Goal: Task Accomplishment & Management: Manage account settings

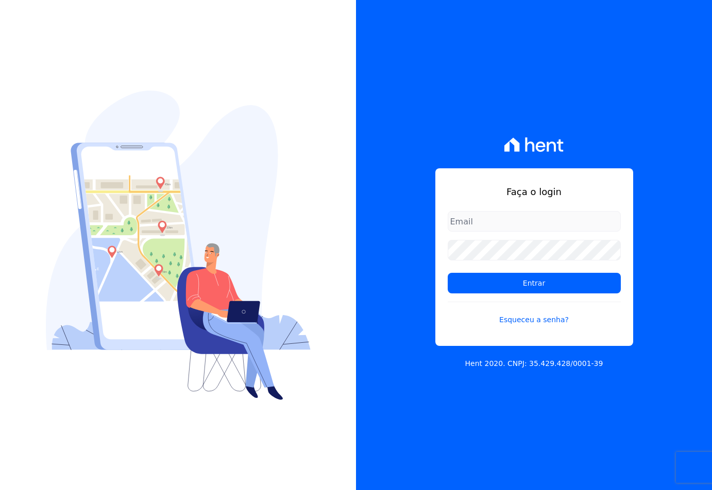
type input "[EMAIL_ADDRESS][DOMAIN_NAME]"
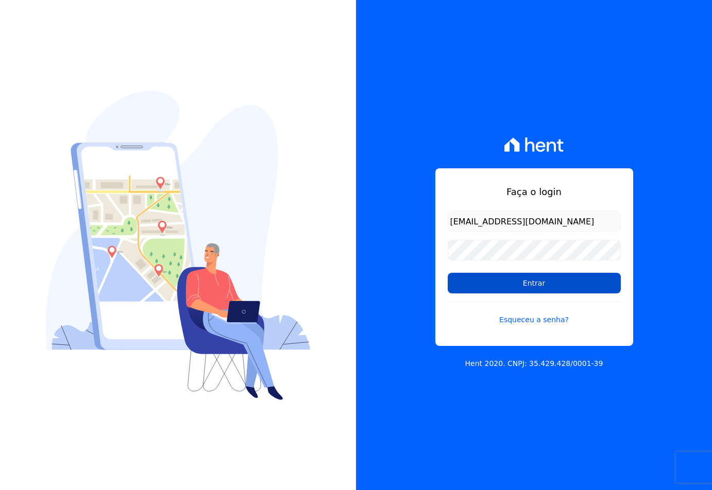
click at [473, 280] on input "Entrar" at bounding box center [534, 283] width 173 height 21
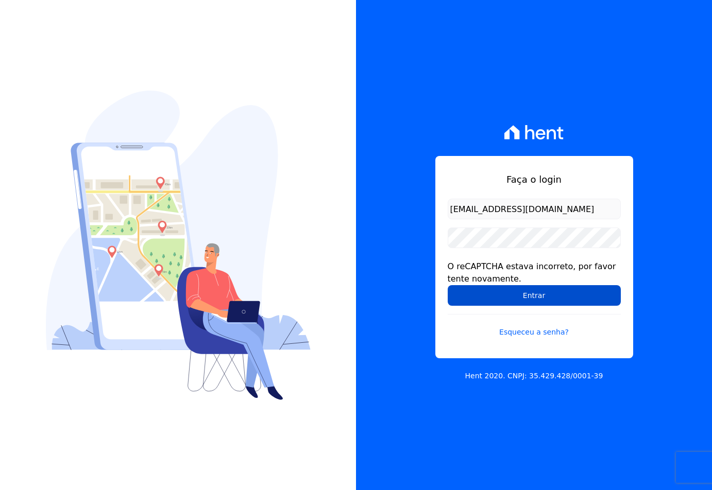
click at [465, 293] on input "Entrar" at bounding box center [534, 295] width 173 height 21
click at [500, 302] on input "Entrar" at bounding box center [534, 295] width 173 height 21
click at [546, 298] on input "Entrar" at bounding box center [534, 295] width 173 height 21
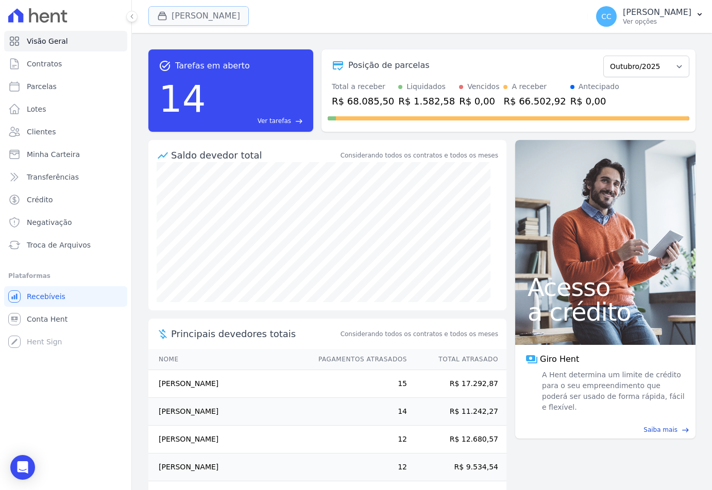
click at [187, 9] on button "Vivenci Guaianases" at bounding box center [198, 16] width 100 height 20
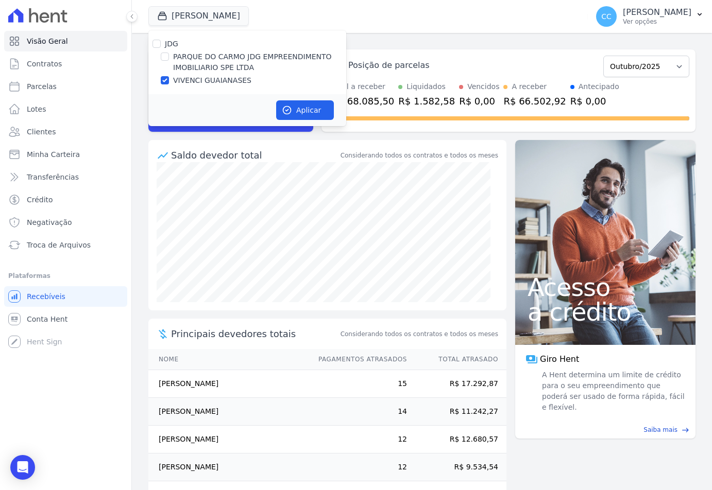
click at [179, 61] on label "PARQUE DO CARMO JDG EMPREENDIMENTO IMOBILIARIO SPE LTDA" at bounding box center [259, 63] width 173 height 22
click at [169, 61] on input "PARQUE DO CARMO JDG EMPREENDIMENTO IMOBILIARIO SPE LTDA" at bounding box center [165, 57] width 8 height 8
checkbox input "true"
click at [187, 79] on label "VIVENCI GUAIANASES" at bounding box center [212, 80] width 78 height 11
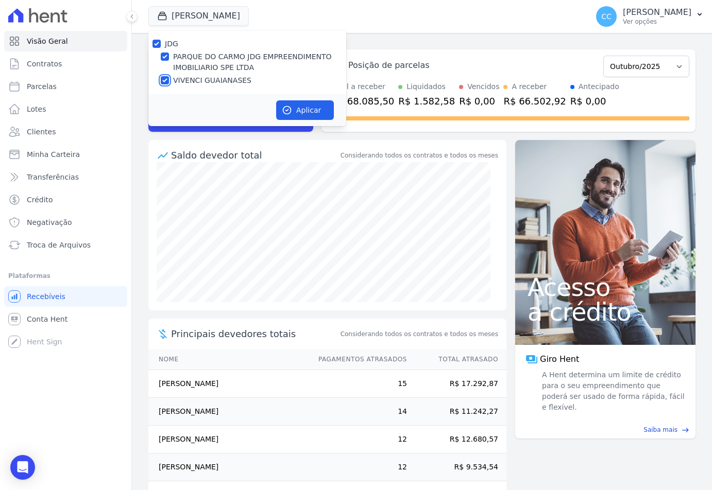
click at [169, 79] on input "VIVENCI GUAIANASES" at bounding box center [165, 80] width 8 height 8
checkbox input "false"
click at [292, 109] on icon "button" at bounding box center [287, 110] width 10 height 10
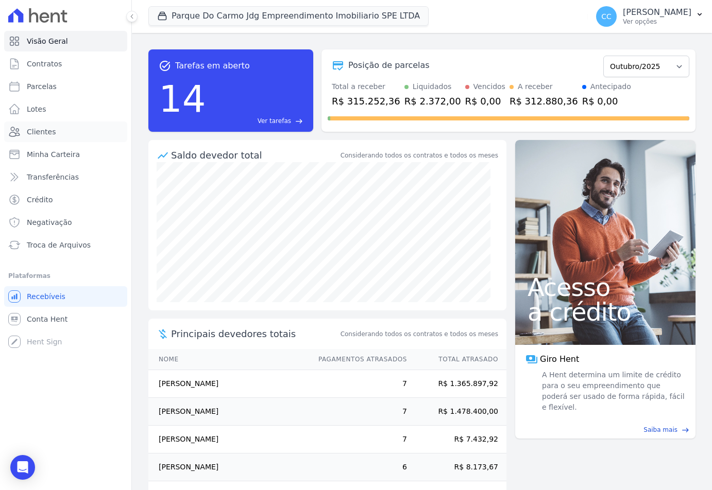
click at [55, 127] on link "Clientes" at bounding box center [65, 132] width 123 height 21
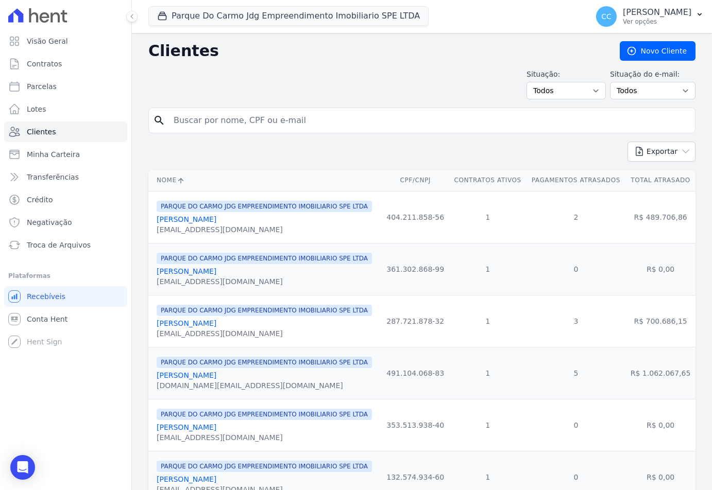
click at [232, 121] on input "search" at bounding box center [428, 120] width 523 height 21
type input "karolin"
click at [211, 119] on input "karolin" at bounding box center [428, 120] width 523 height 21
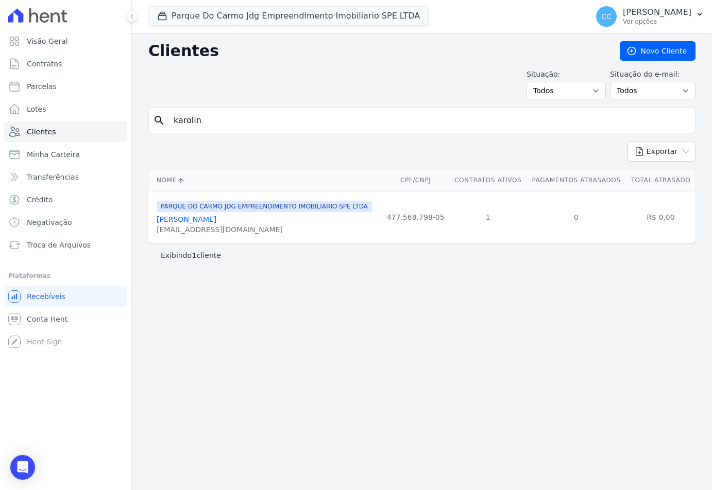
click at [191, 218] on link "Karoline De Lima Rodrigues" at bounding box center [187, 219] width 60 height 8
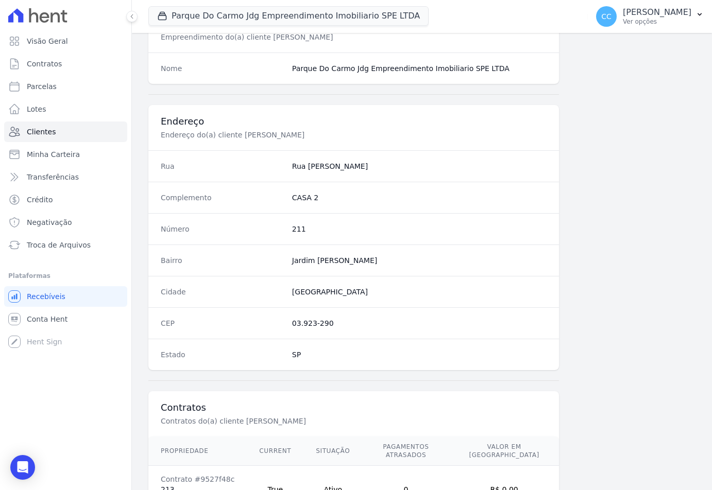
scroll to position [473, 0]
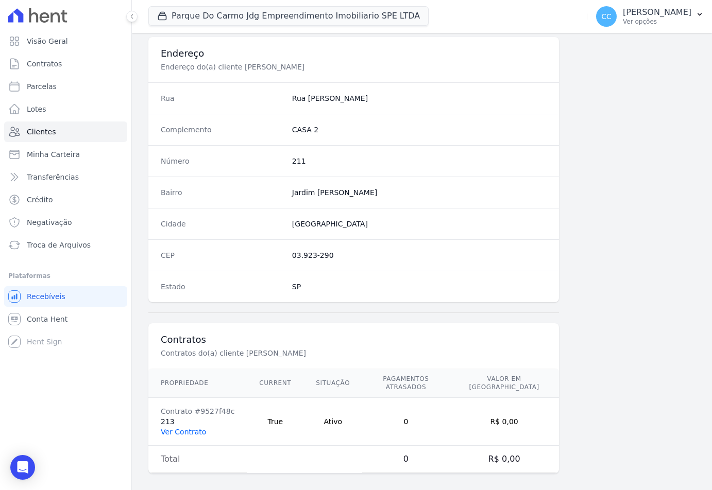
click at [180, 428] on link "Ver Contrato" at bounding box center [183, 432] width 45 height 8
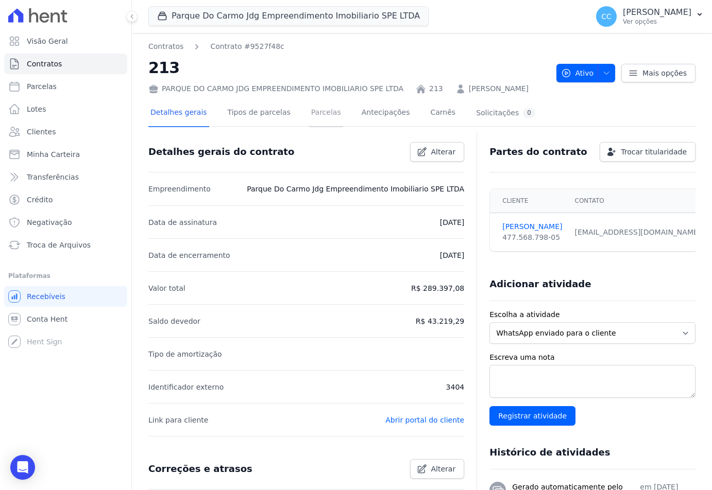
click at [309, 127] on link "Parcelas" at bounding box center [326, 113] width 34 height 27
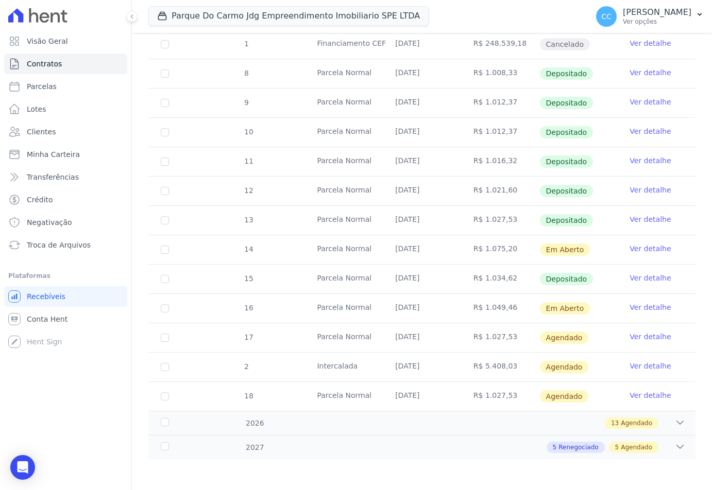
scroll to position [315, 0]
click at [643, 247] on link "Ver detalhe" at bounding box center [650, 249] width 41 height 10
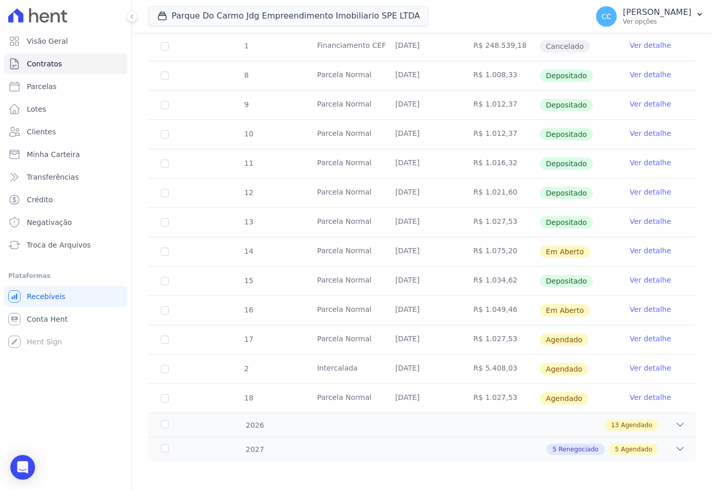
scroll to position [309, 0]
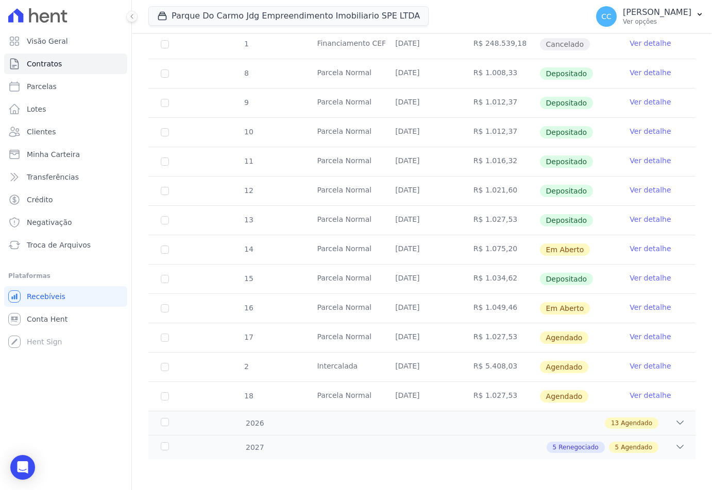
click at [654, 251] on link "Ver detalhe" at bounding box center [650, 249] width 41 height 10
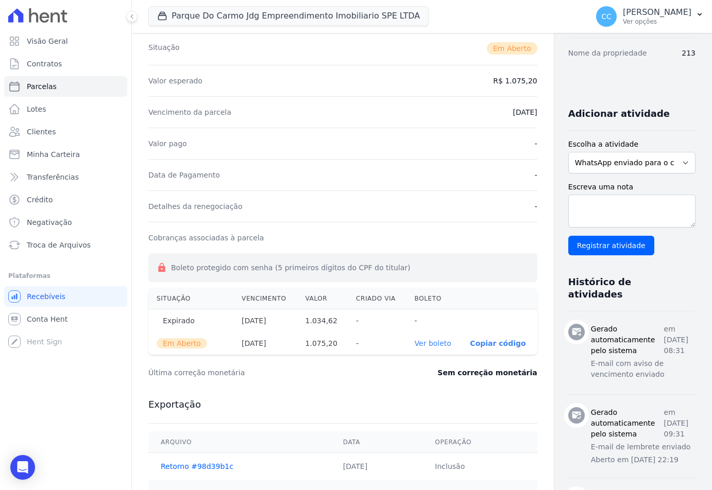
scroll to position [206, 0]
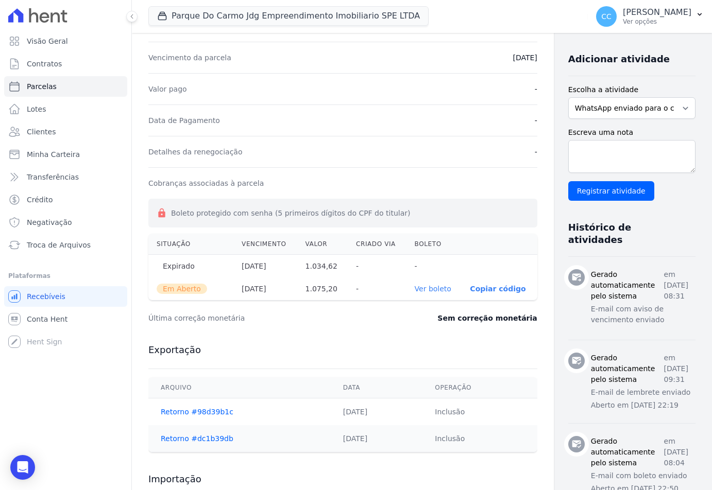
click at [415, 290] on link "Ver boleto" at bounding box center [433, 289] width 37 height 8
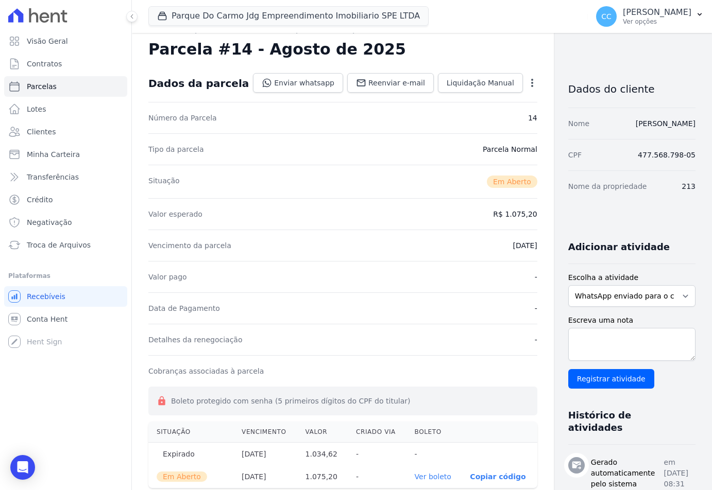
scroll to position [0, 0]
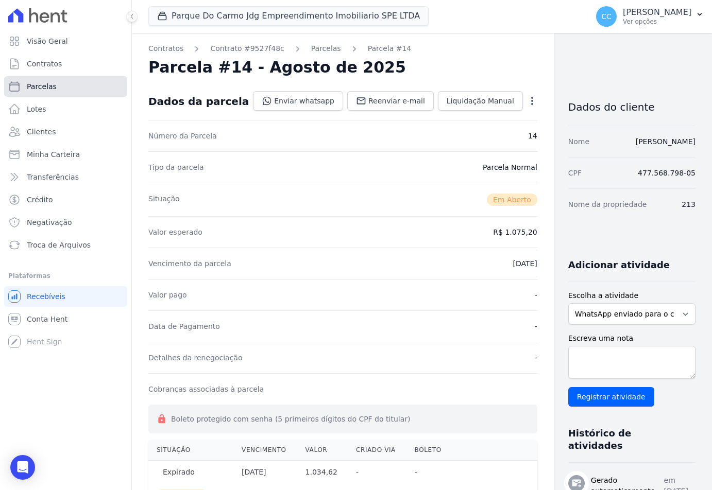
click at [32, 87] on span "Parcelas" at bounding box center [42, 86] width 30 height 10
select select
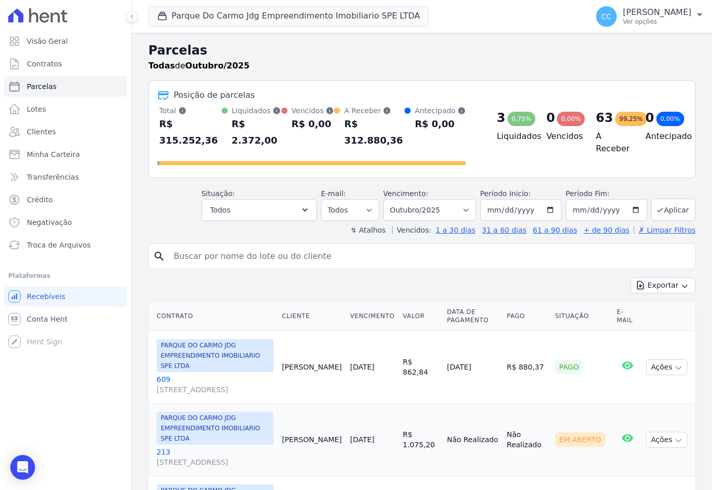
click at [230, 246] on input "search" at bounding box center [428, 256] width 523 height 21
type input "henrique"
select select
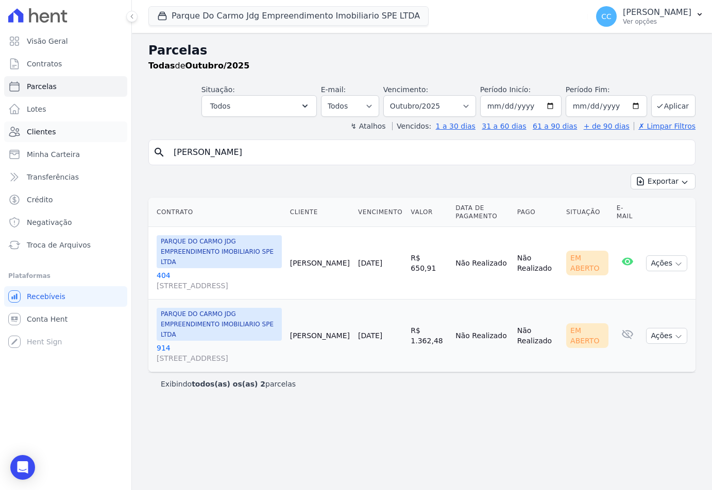
click at [59, 127] on link "Clientes" at bounding box center [65, 132] width 123 height 21
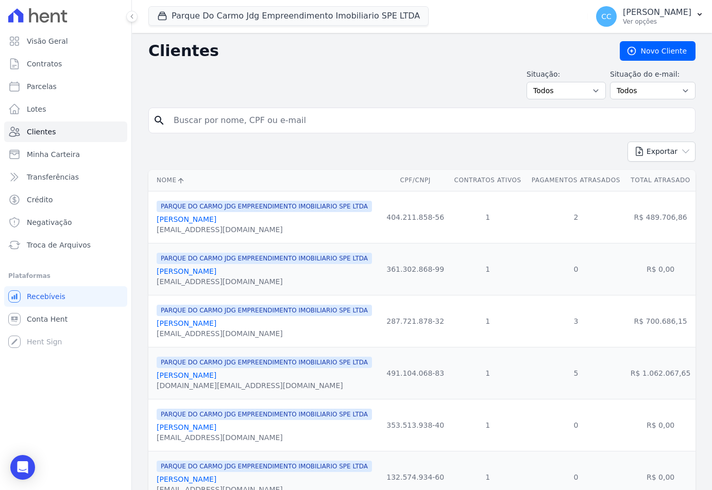
click at [187, 118] on input "search" at bounding box center [428, 120] width 523 height 21
type input "henrique"
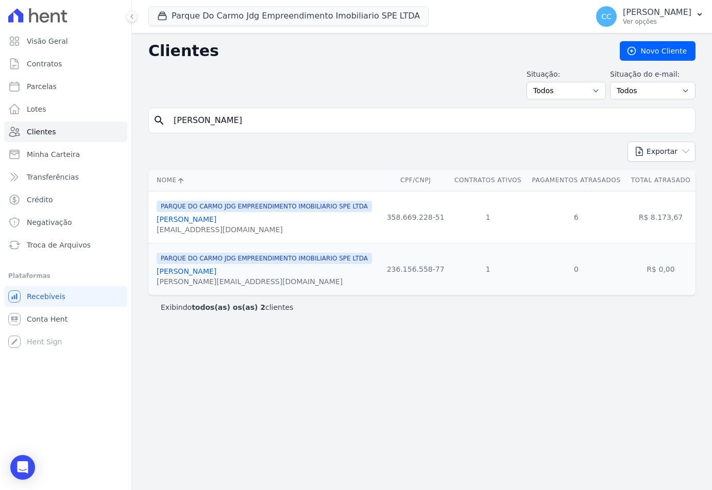
click at [188, 221] on link "Henrique Santos Alcantara" at bounding box center [187, 219] width 60 height 8
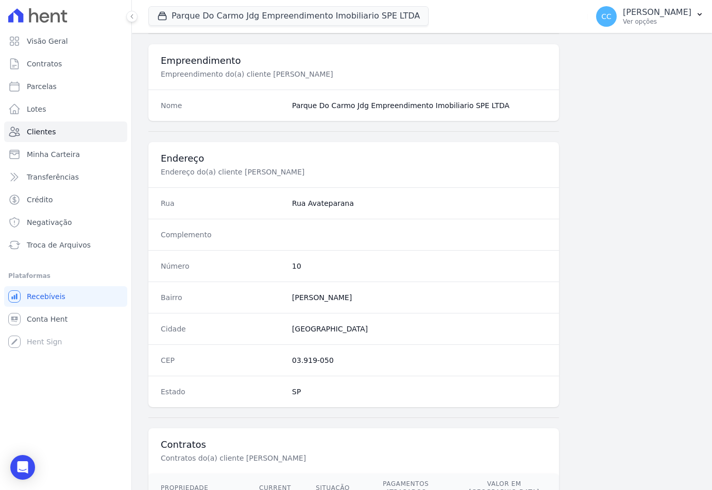
scroll to position [473, 0]
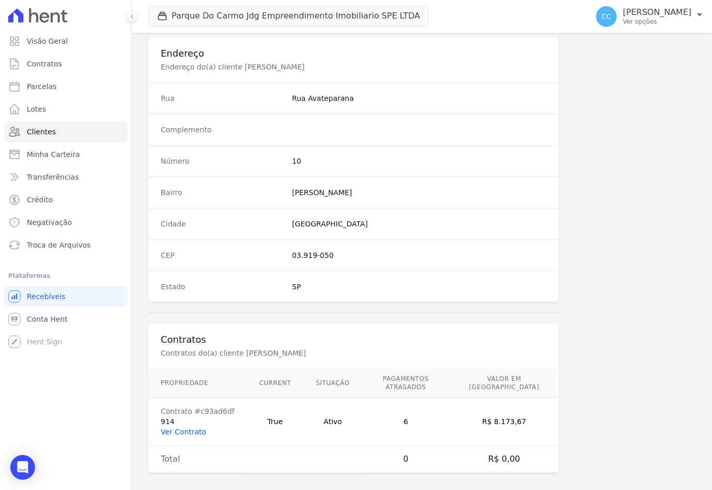
click at [192, 428] on link "Ver Contrato" at bounding box center [183, 432] width 45 height 8
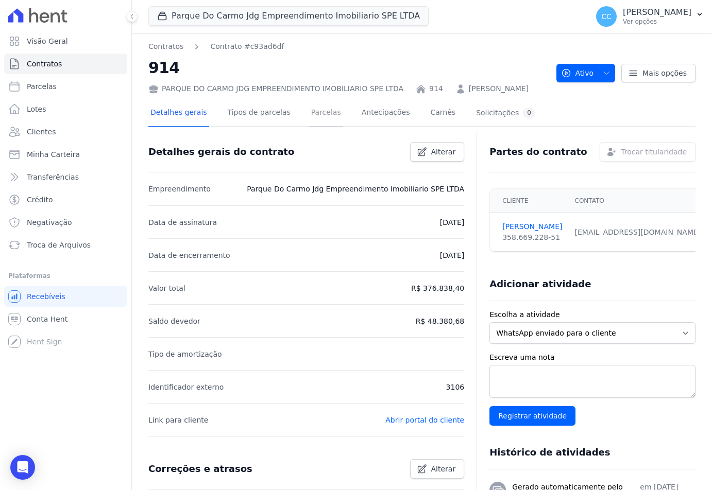
click at [313, 123] on link "Parcelas" at bounding box center [326, 113] width 34 height 27
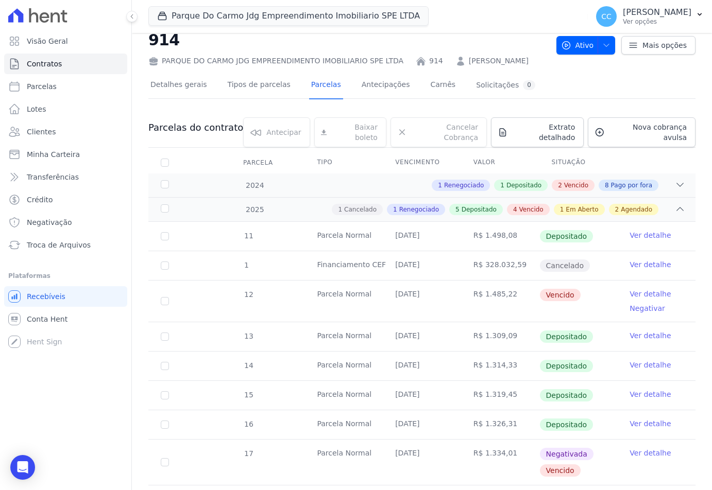
scroll to position [155, 0]
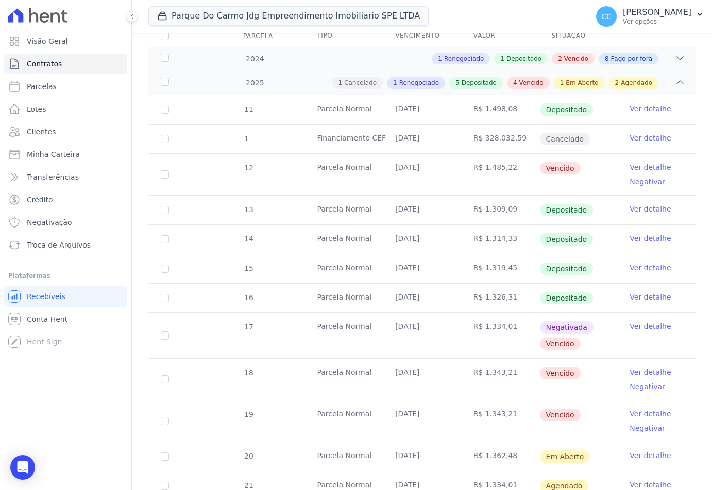
click at [655, 418] on link "Ver detalhe" at bounding box center [650, 414] width 41 height 10
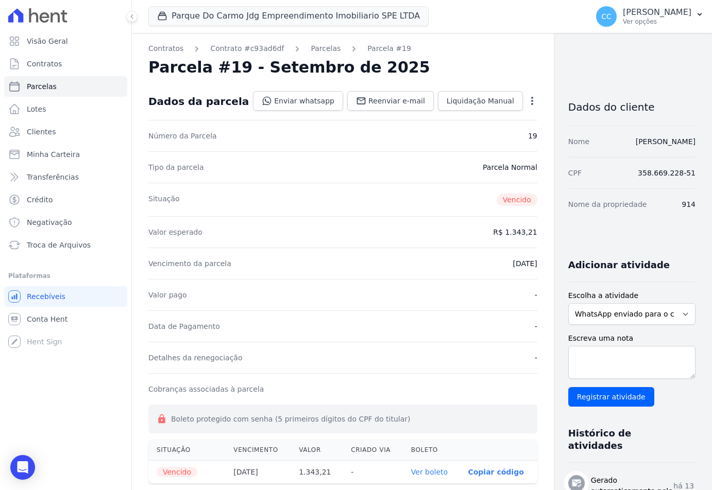
scroll to position [103, 0]
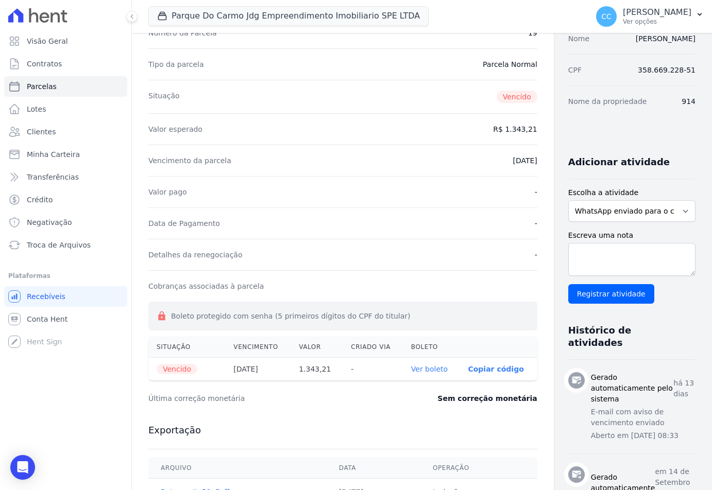
click at [411, 369] on link "Ver boleto" at bounding box center [429, 369] width 37 height 8
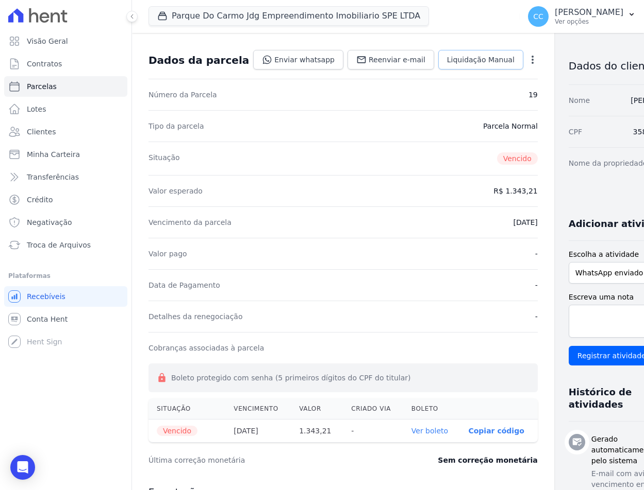
scroll to position [0, 0]
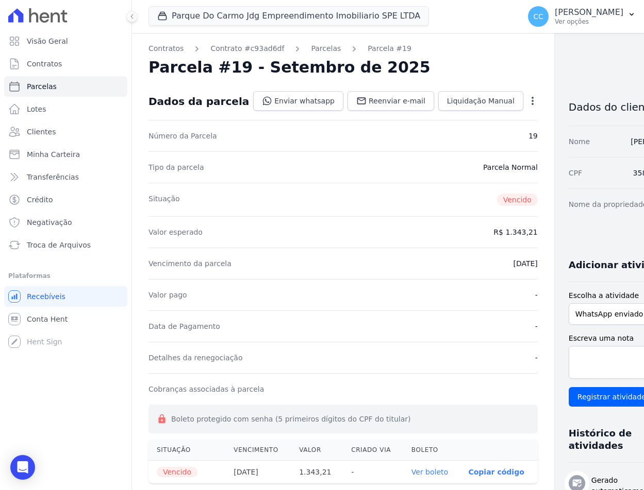
click at [531, 101] on icon "button" at bounding box center [532, 101] width 2 height 8
click at [443, 120] on link "Alterar" at bounding box center [488, 115] width 91 height 19
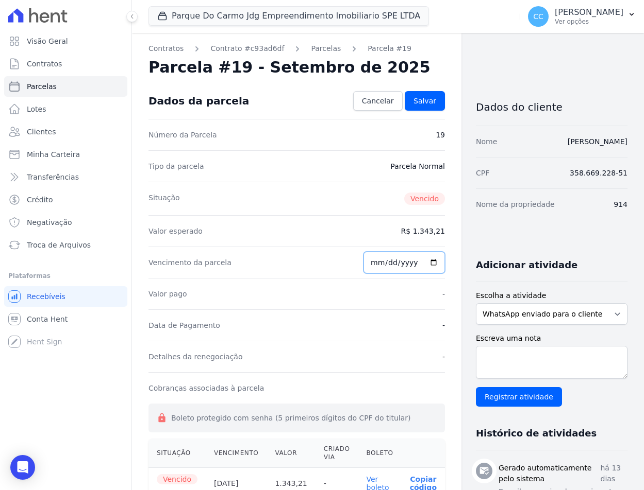
click at [366, 260] on input "2025-09-15" at bounding box center [403, 263] width 81 height 22
type input "2025-09-01"
type input "2025-10-02"
click at [353, 293] on div "Valor pago -" at bounding box center [296, 293] width 296 height 31
click at [409, 109] on link "Salvar" at bounding box center [424, 101] width 40 height 20
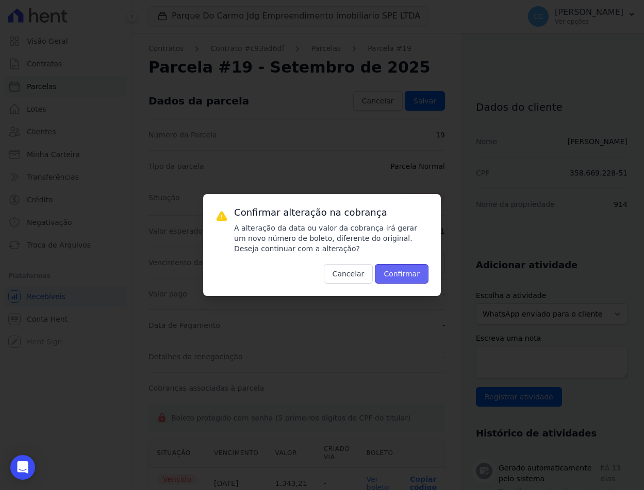
click at [386, 276] on button "Confirmar" at bounding box center [402, 274] width 54 height 20
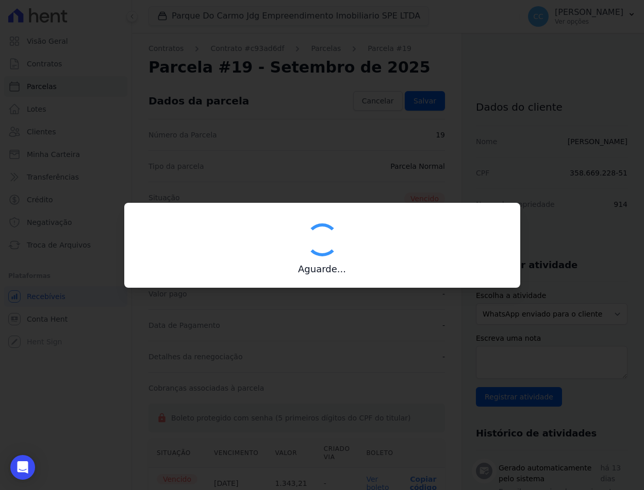
type input "00190000090335103300000657333175212050000134321"
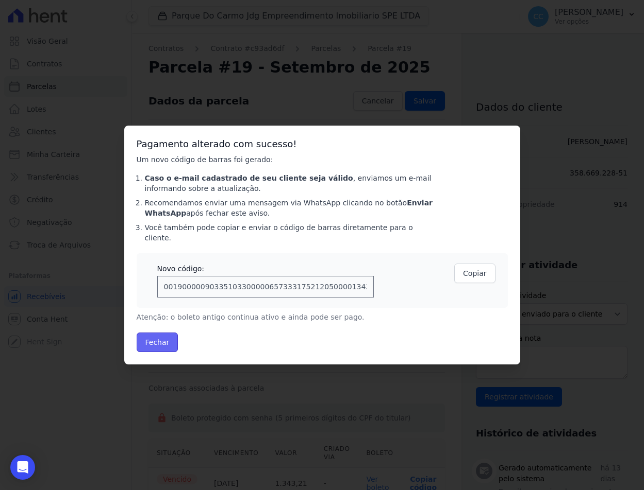
click at [151, 333] on button "Fechar" at bounding box center [158, 343] width 42 height 20
click at [153, 336] on button "Fechar" at bounding box center [158, 343] width 42 height 20
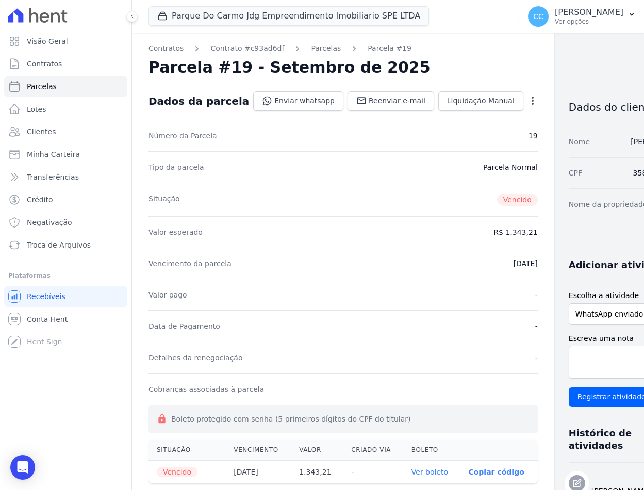
scroll to position [309, 0]
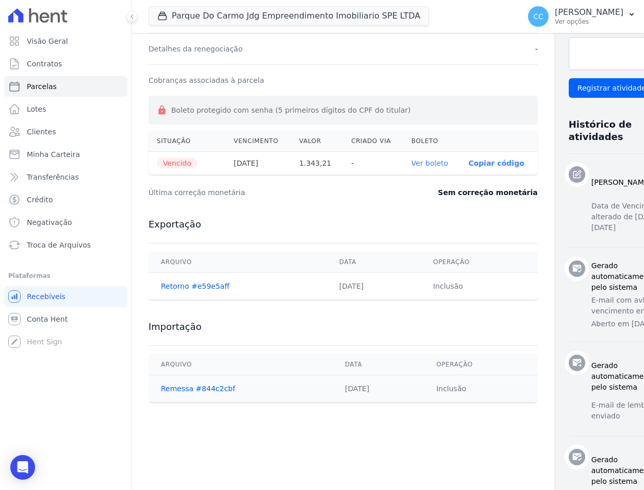
click at [411, 165] on link "Ver boleto" at bounding box center [429, 163] width 37 height 8
